Goal: Check status

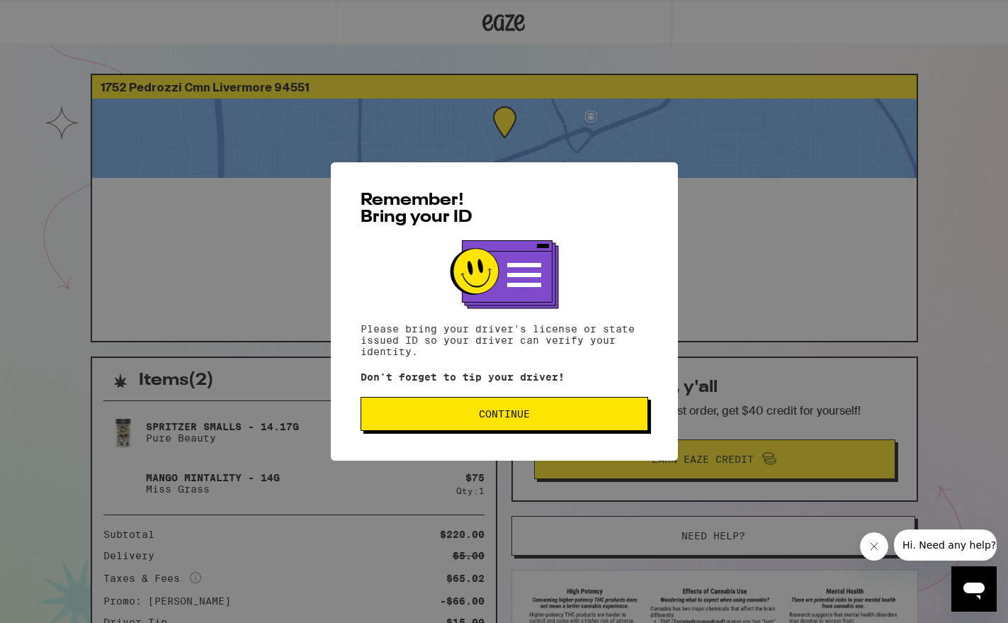
click at [495, 416] on span "Continue" at bounding box center [504, 414] width 51 height 10
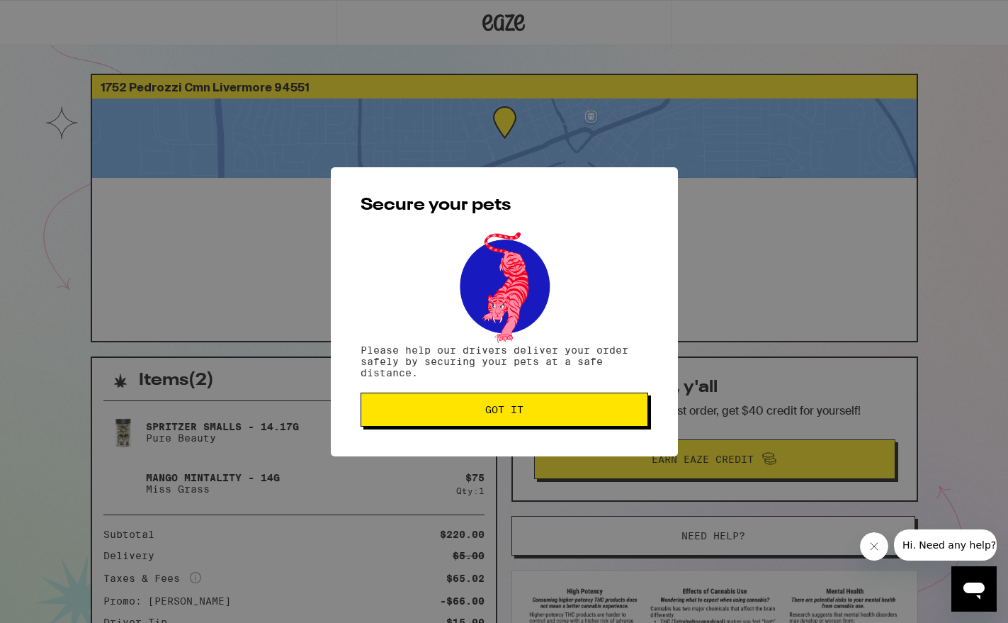
click at [495, 401] on button "Got it" at bounding box center [505, 410] width 288 height 34
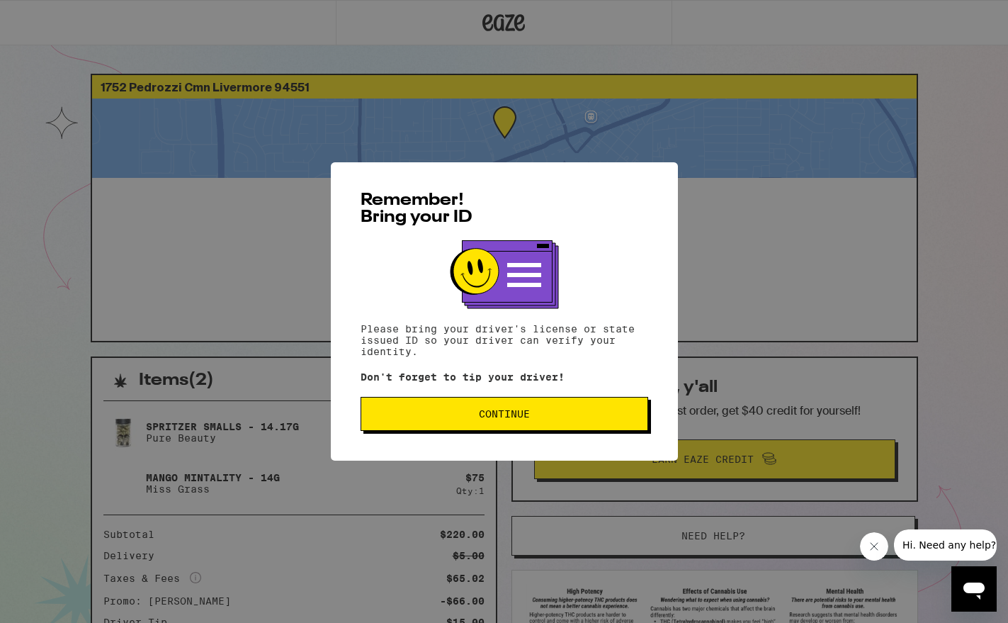
click at [551, 419] on span "Continue" at bounding box center [505, 414] width 264 height 10
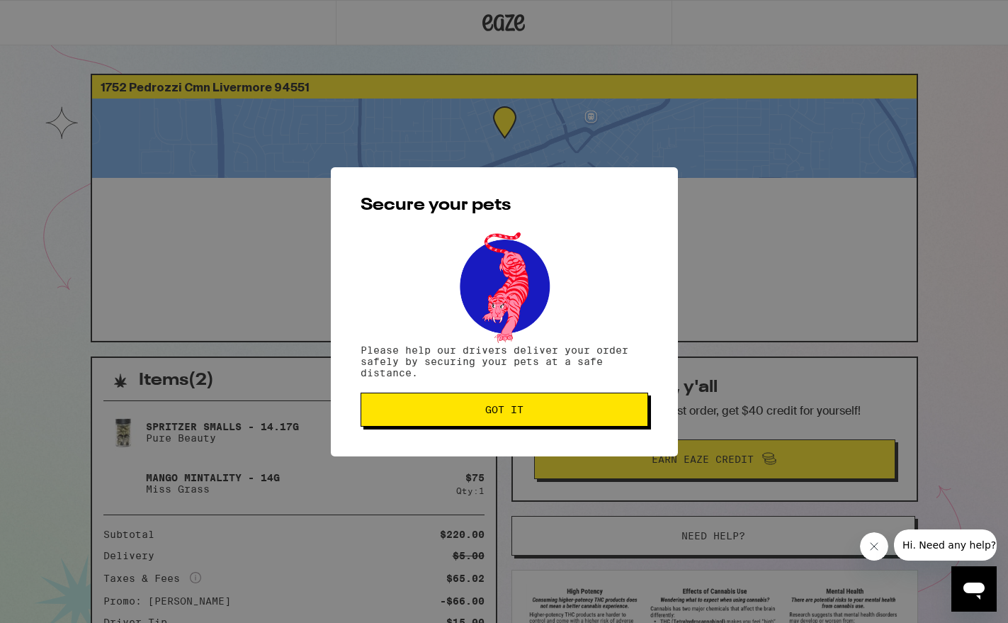
click at [551, 419] on button "Got it" at bounding box center [505, 410] width 288 height 34
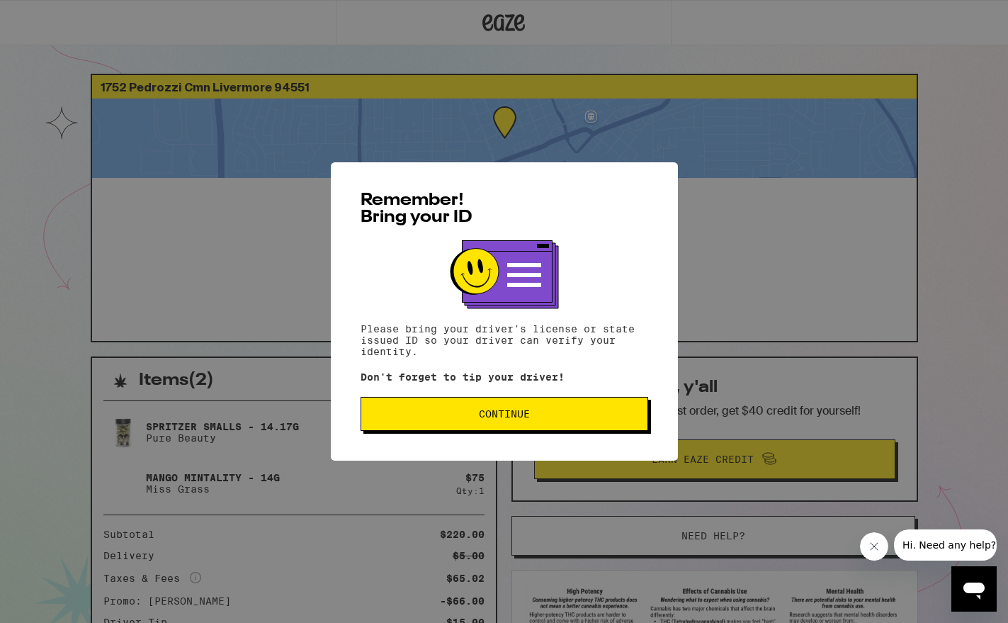
click at [544, 412] on span "Continue" at bounding box center [505, 414] width 264 height 10
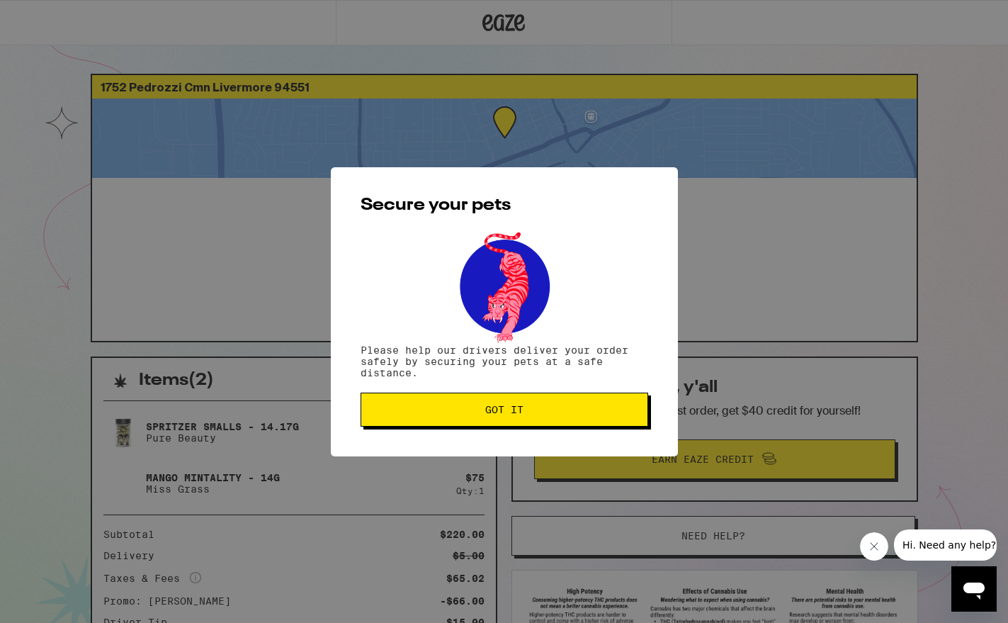
click at [558, 406] on span "Got it" at bounding box center [505, 410] width 264 height 10
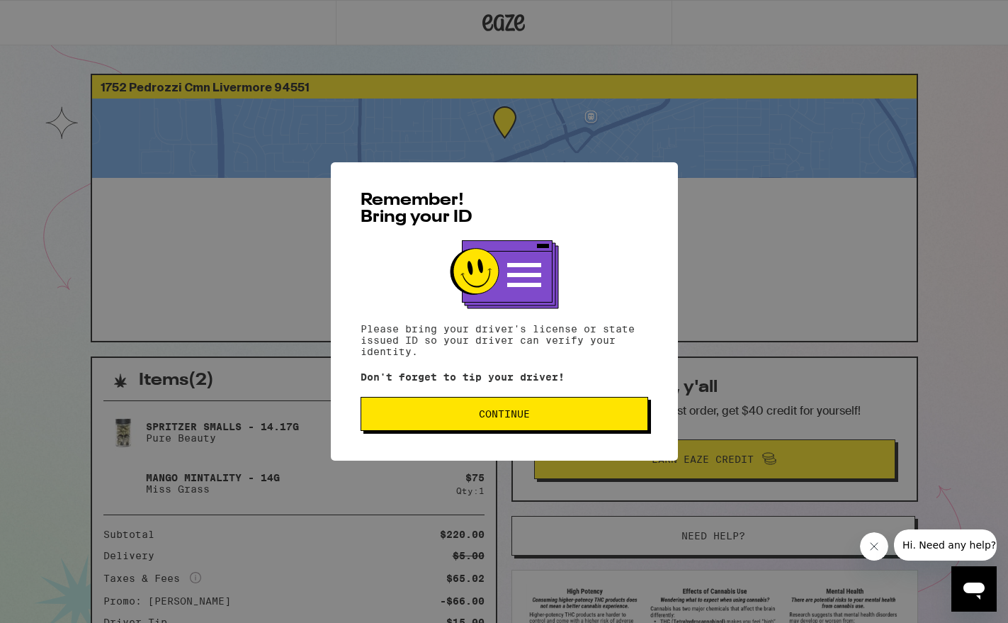
click at [578, 419] on span "Continue" at bounding box center [505, 414] width 264 height 10
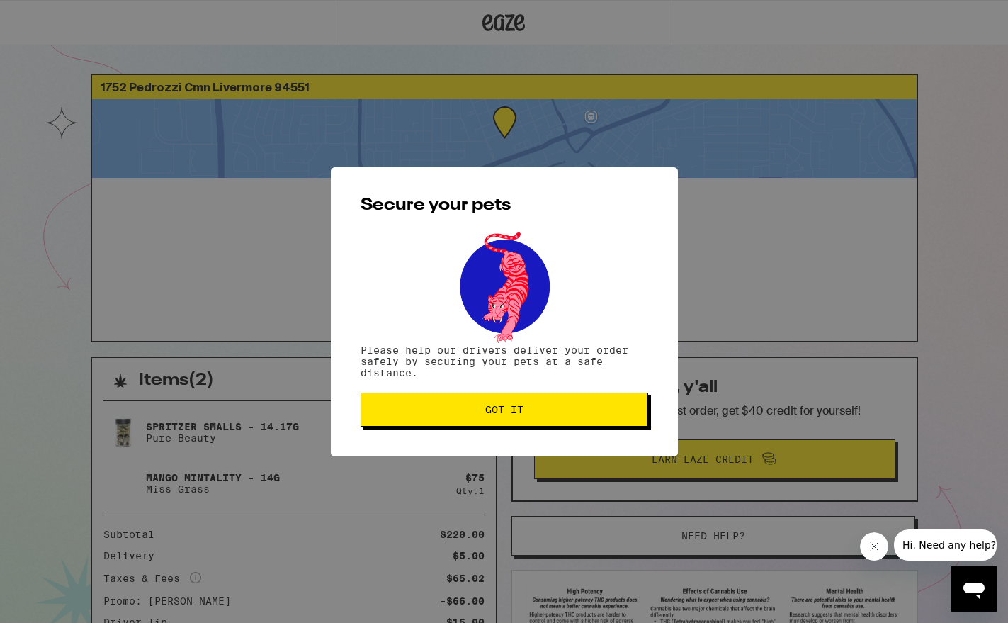
click at [578, 420] on button "Got it" at bounding box center [505, 410] width 288 height 34
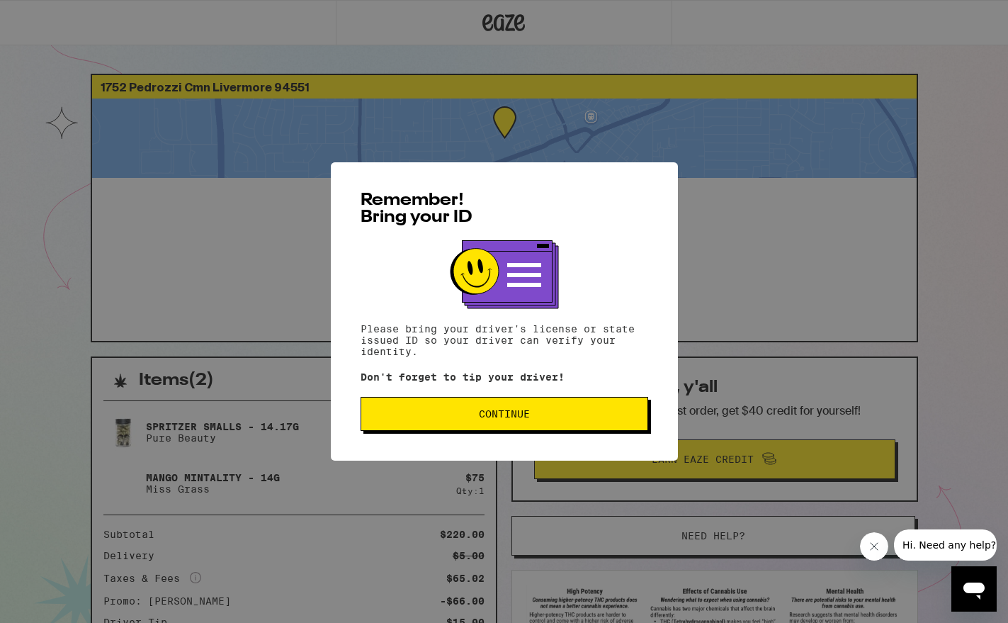
click at [545, 410] on button "Continue" at bounding box center [505, 414] width 288 height 34
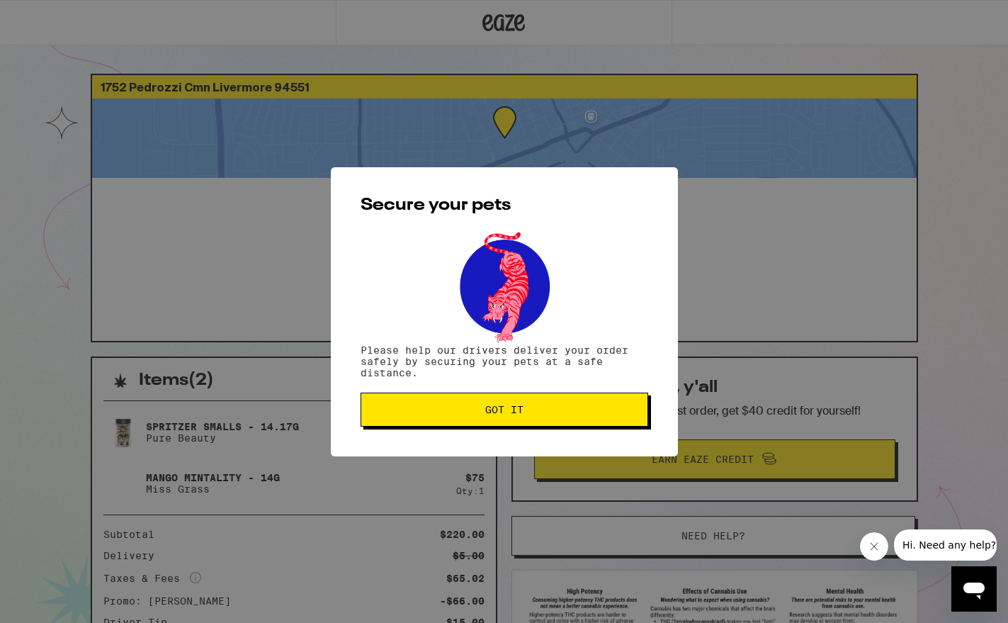
click at [545, 410] on span "Got it" at bounding box center [505, 410] width 264 height 10
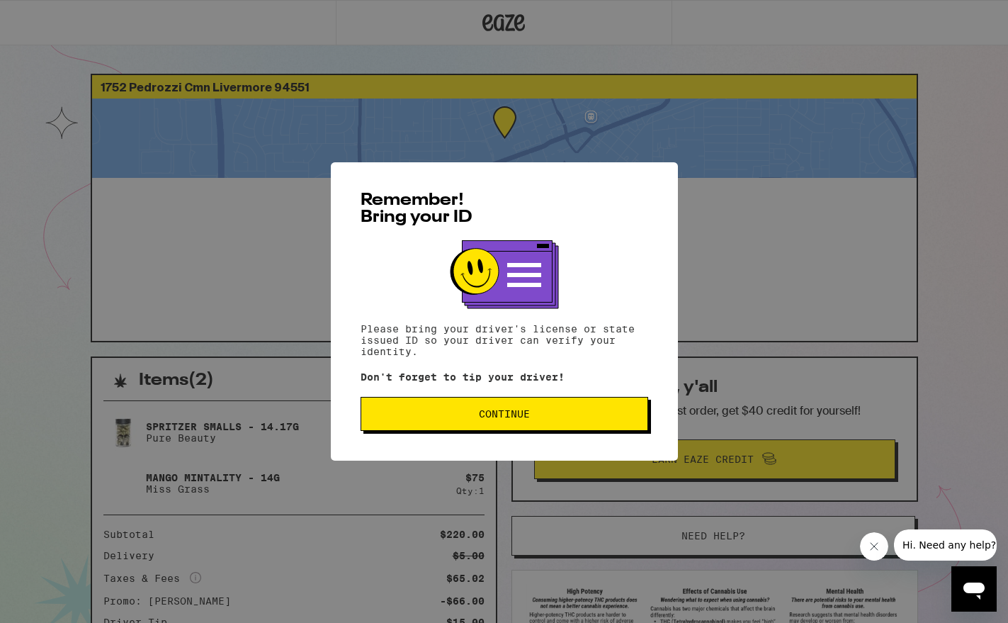
click at [496, 418] on span "Continue" at bounding box center [504, 414] width 51 height 10
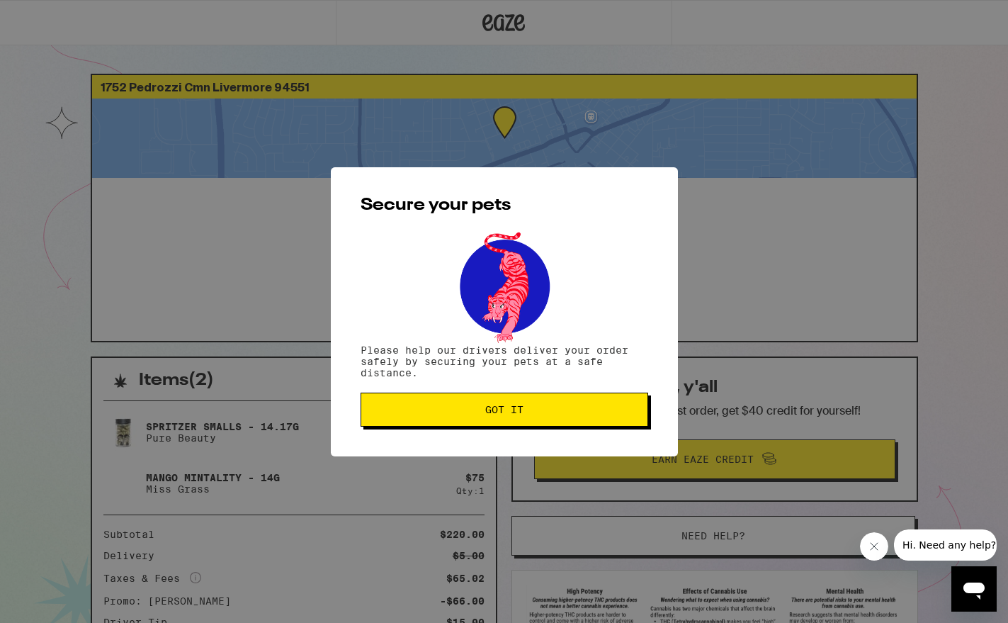
click at [522, 425] on button "Got it" at bounding box center [505, 410] width 288 height 34
